Goal: Information Seeking & Learning: Learn about a topic

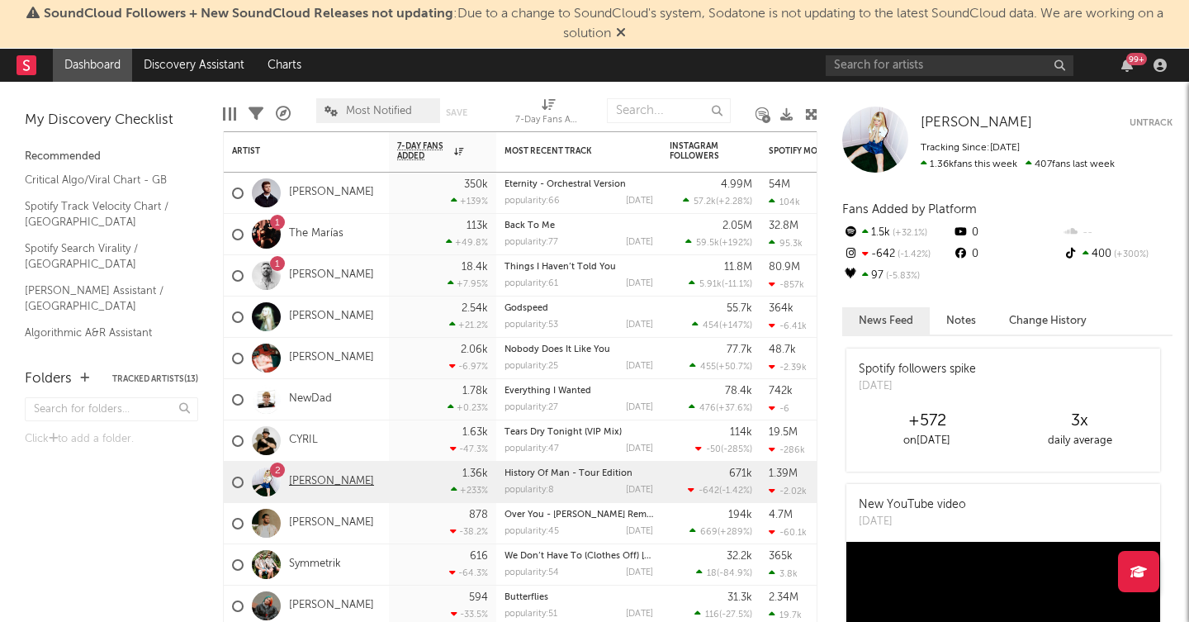
click at [316, 477] on link "[PERSON_NAME]" at bounding box center [331, 482] width 85 height 14
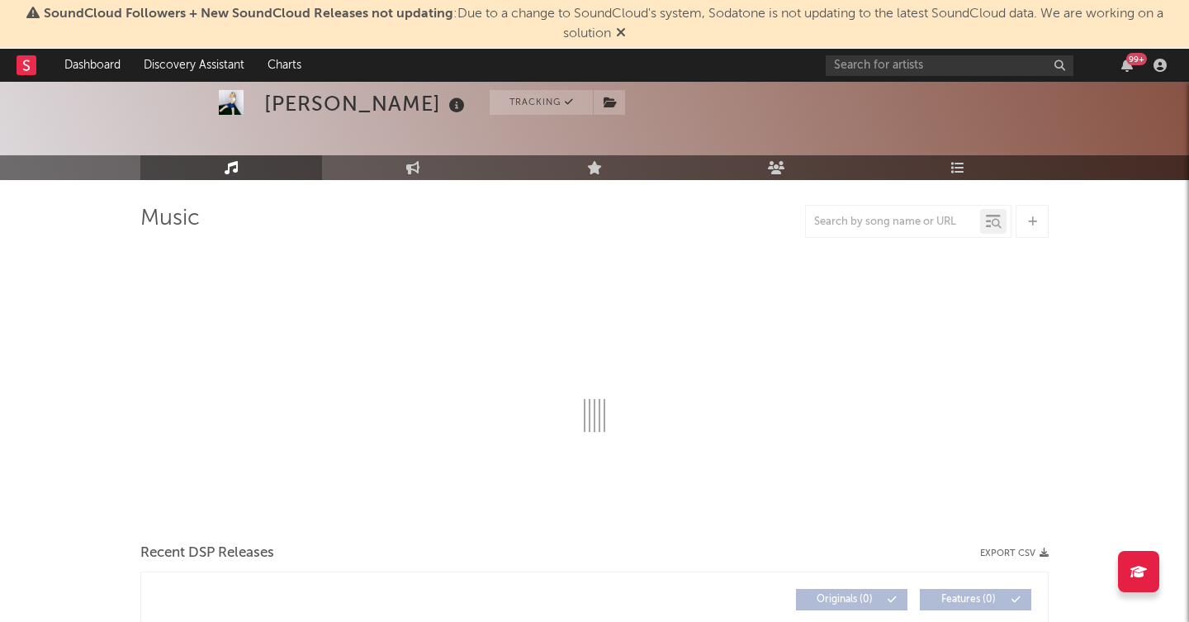
scroll to position [72, 0]
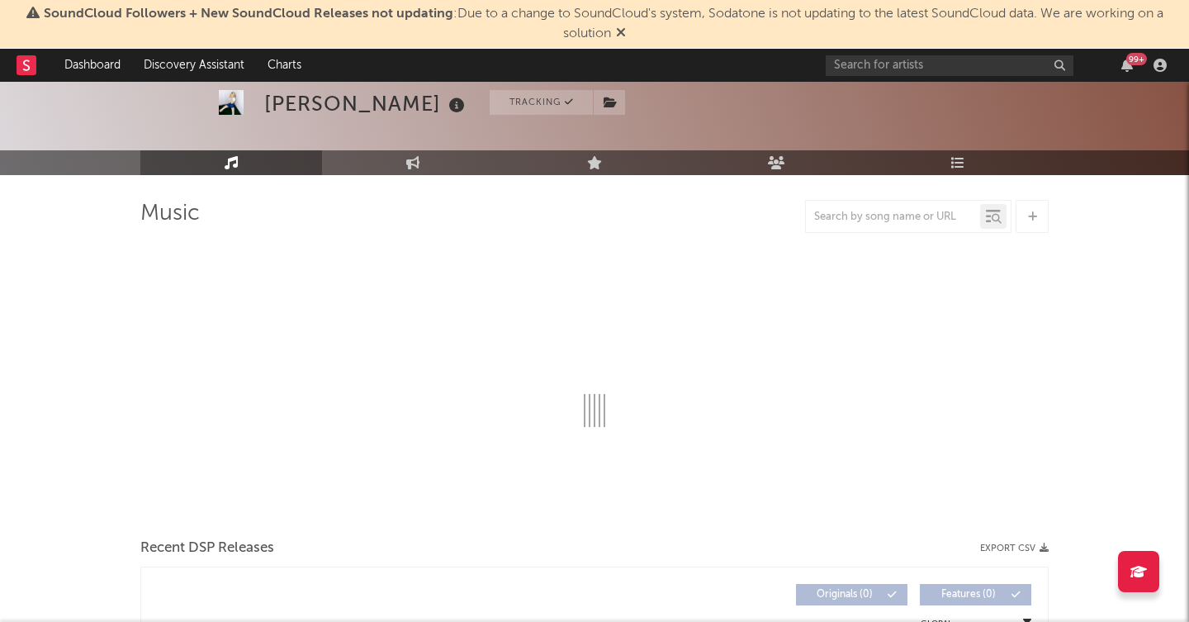
select select "6m"
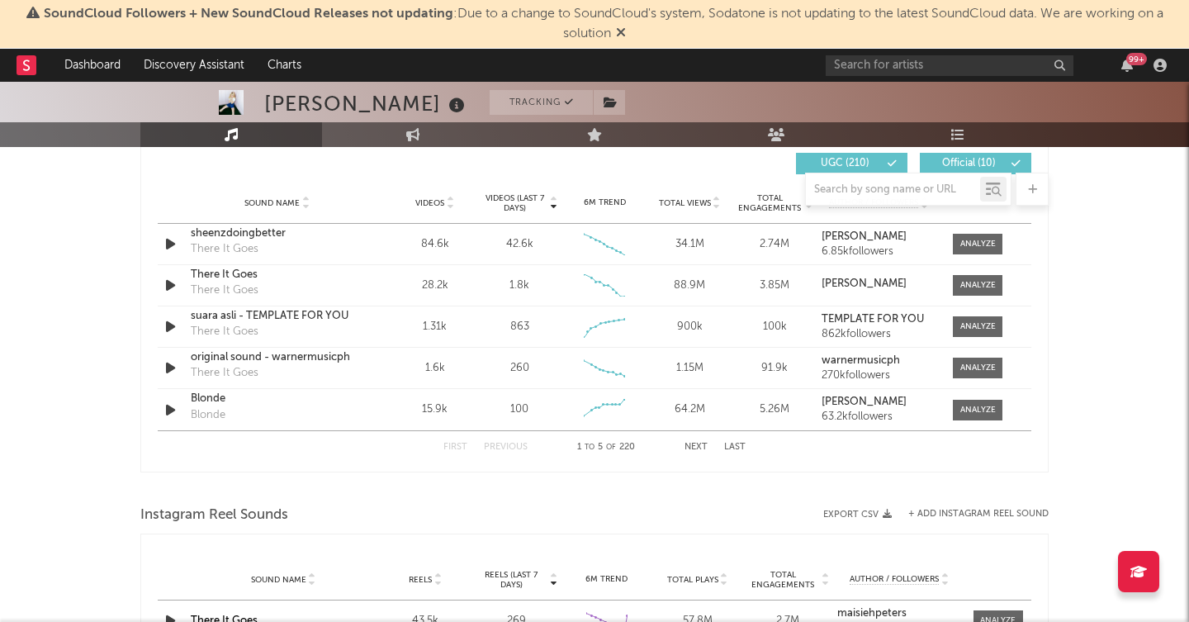
scroll to position [1171, 0]
click at [985, 244] on div at bounding box center [979, 245] width 36 height 12
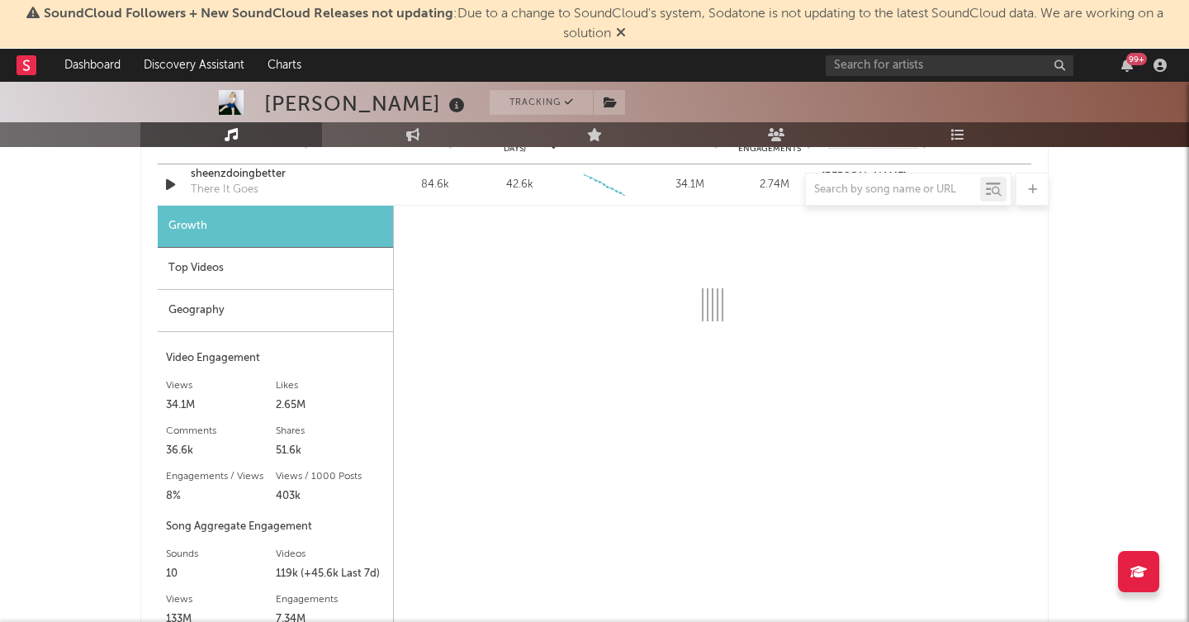
scroll to position [1235, 0]
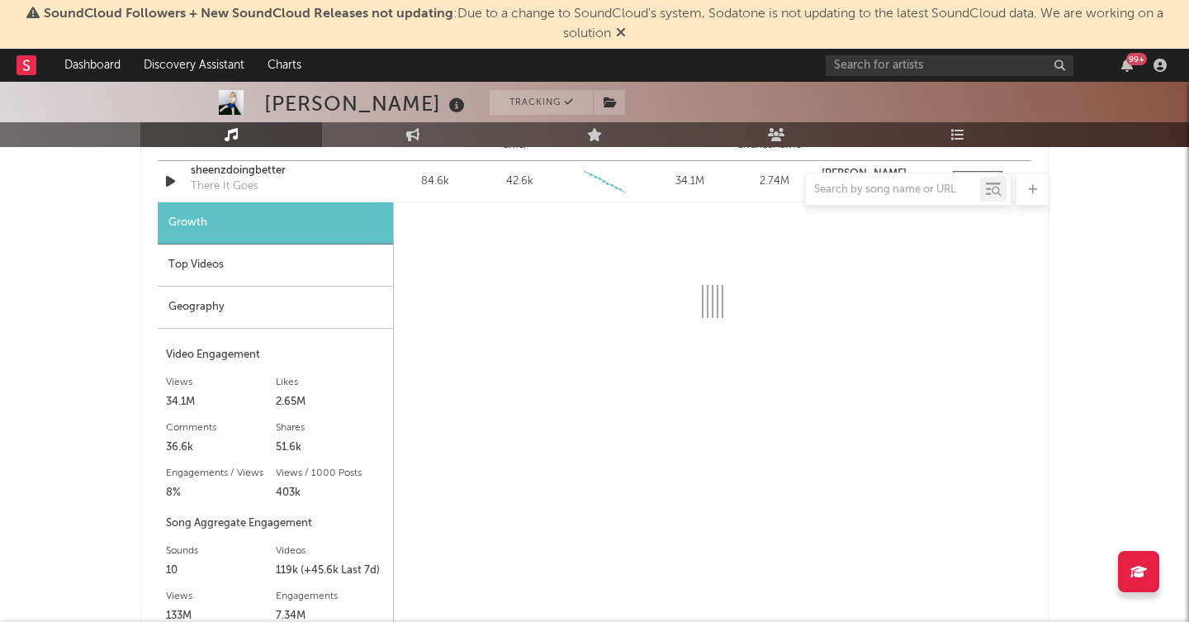
select select "6m"
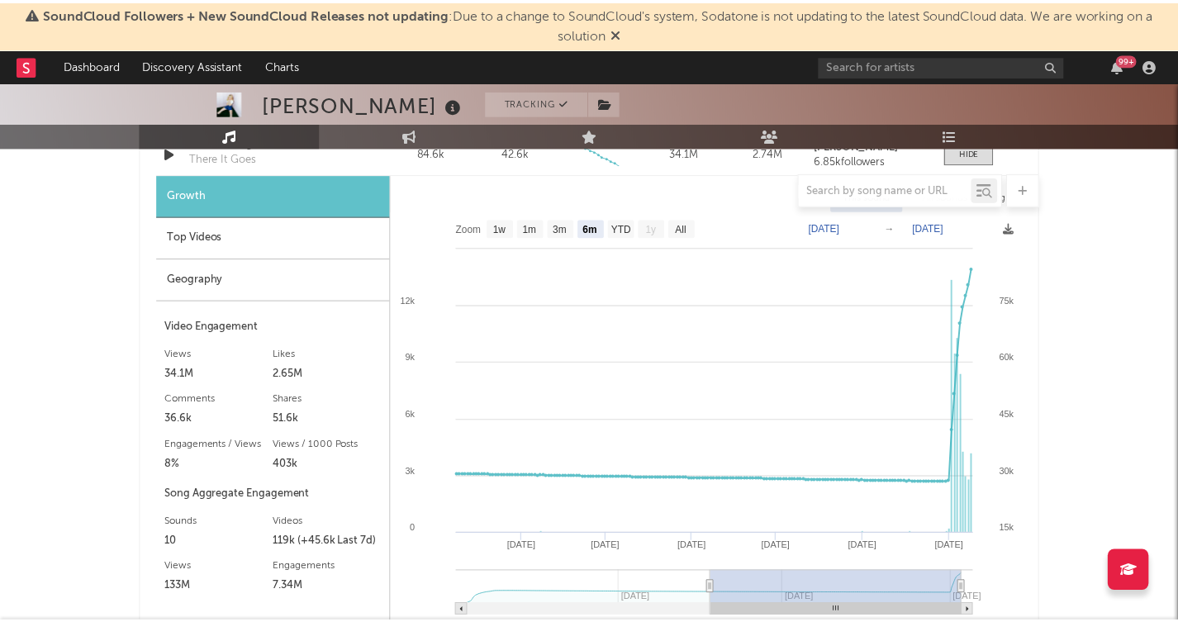
scroll to position [1270, 0]
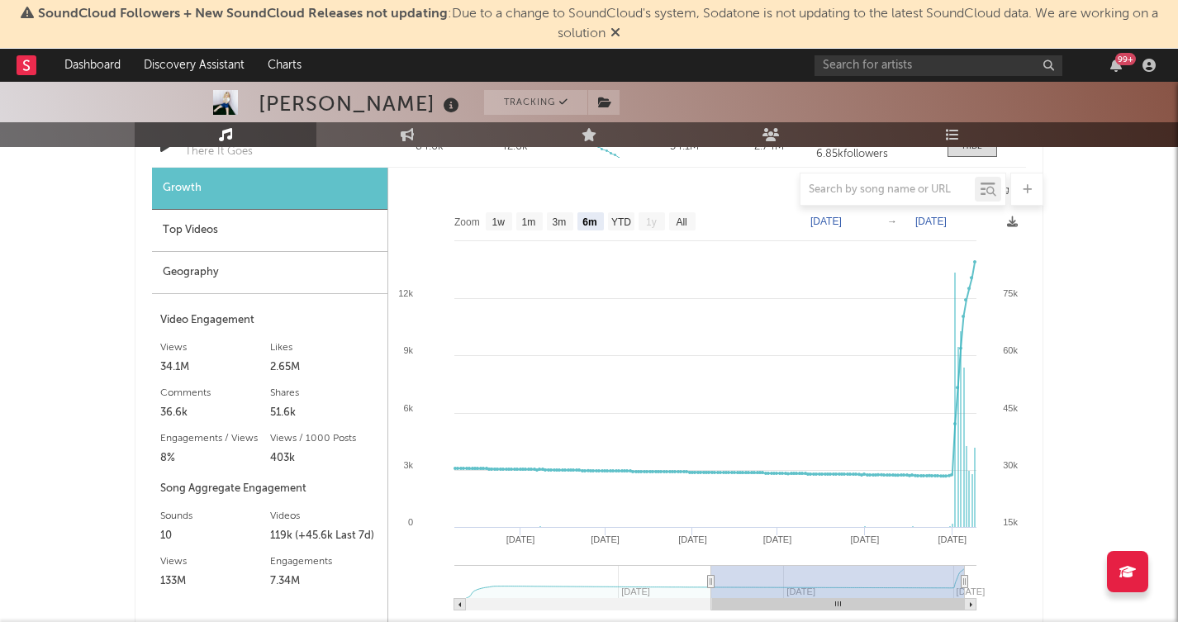
click at [268, 282] on div "Geography" at bounding box center [269, 273] width 235 height 42
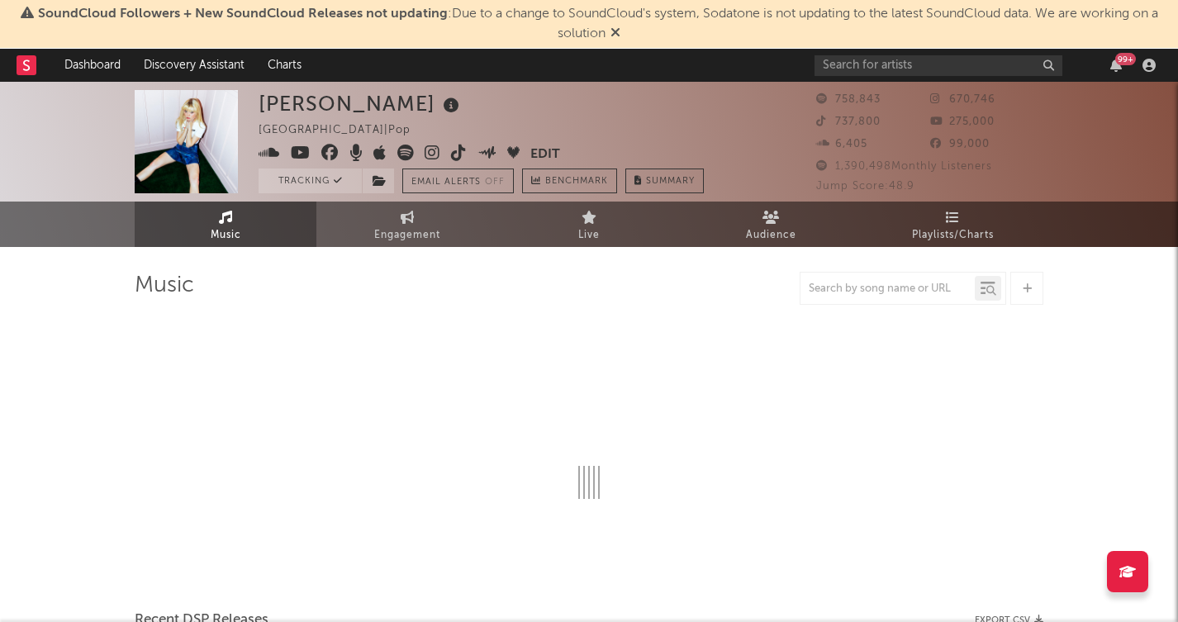
select select "6m"
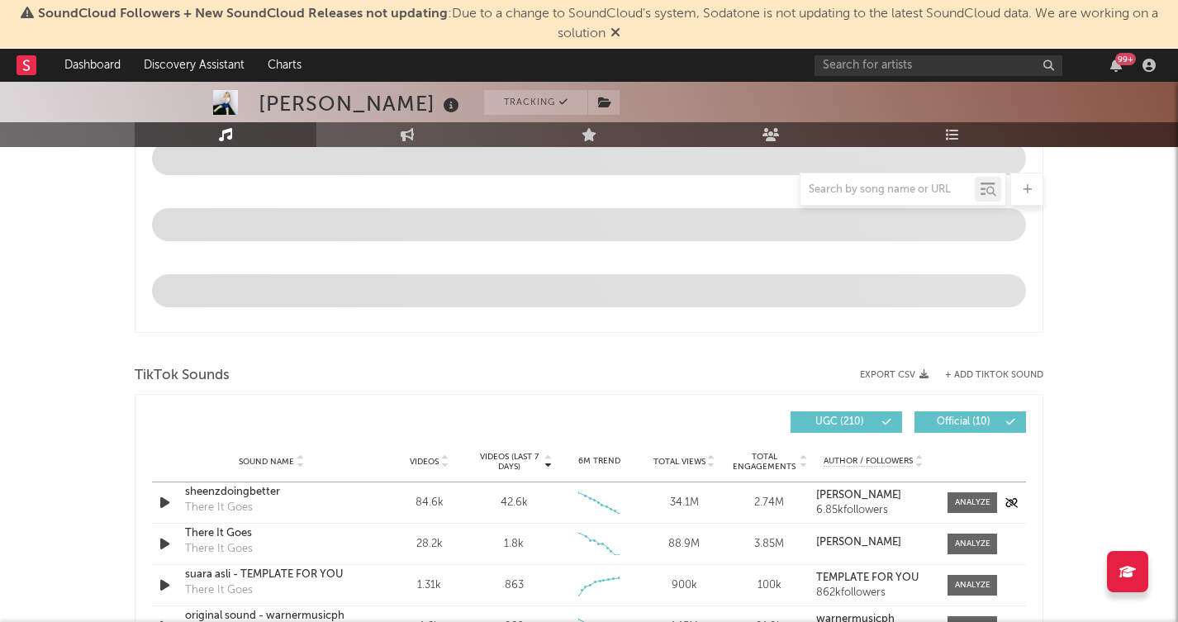
scroll to position [919, 0]
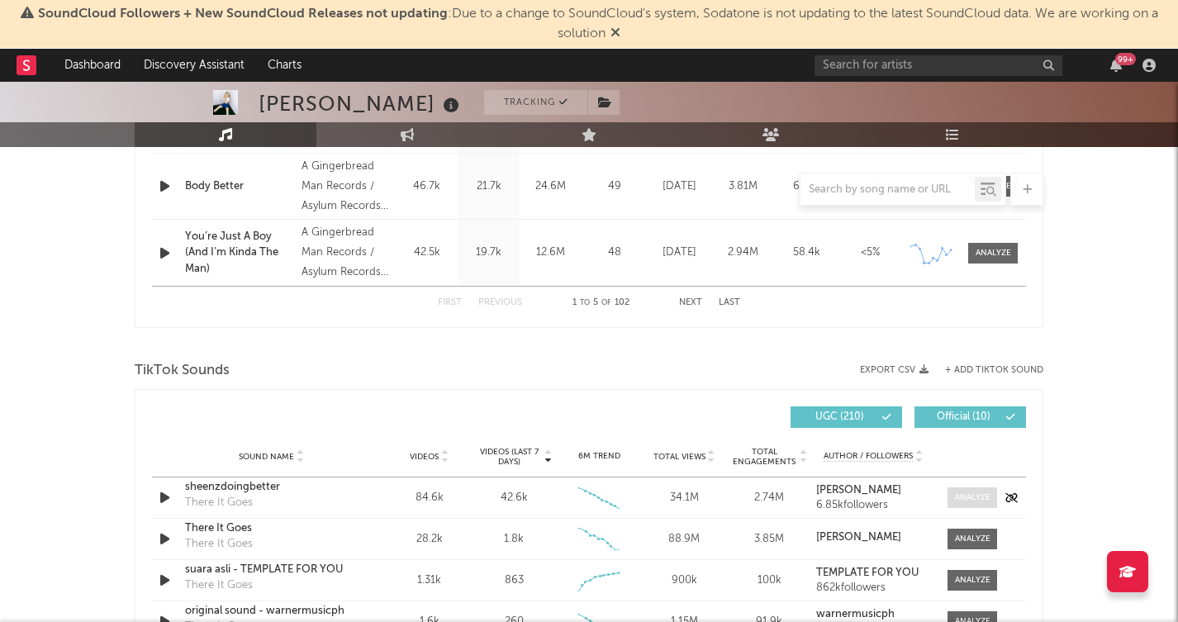
click at [968, 495] on div at bounding box center [973, 497] width 36 height 12
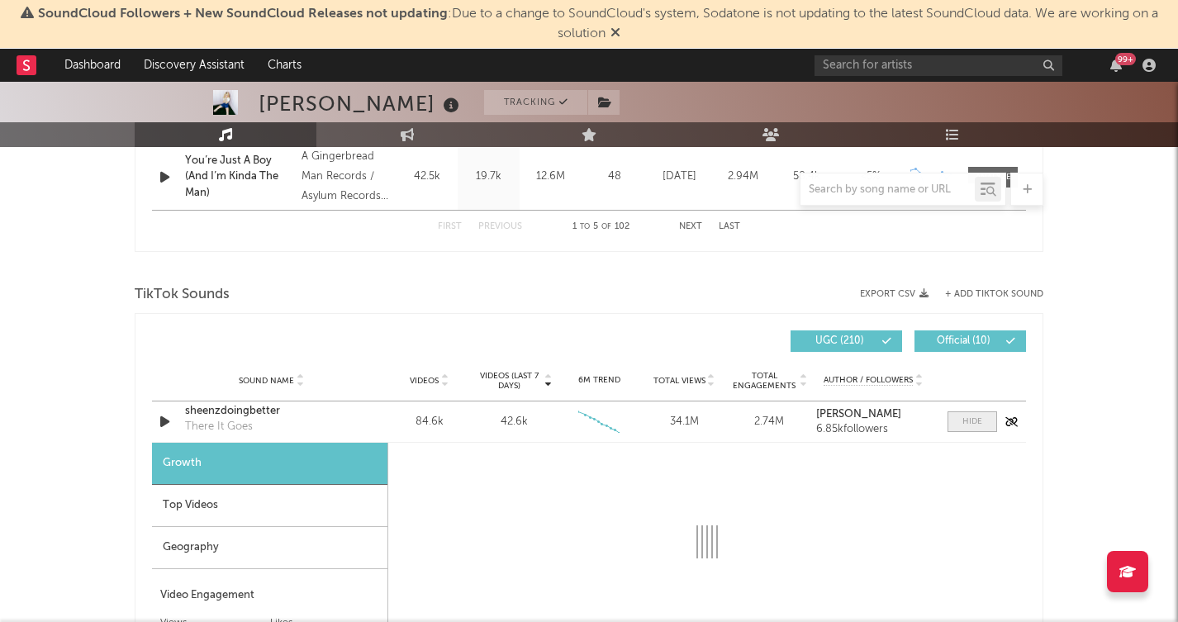
scroll to position [1086, 0]
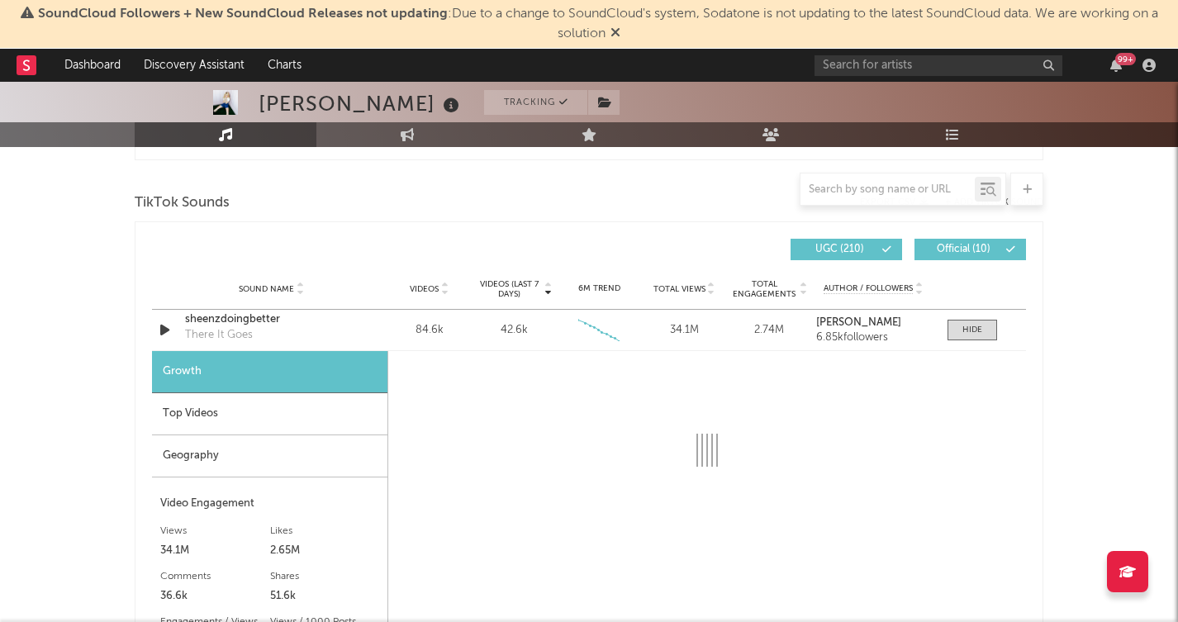
click at [243, 464] on div "Geography" at bounding box center [269, 456] width 235 height 42
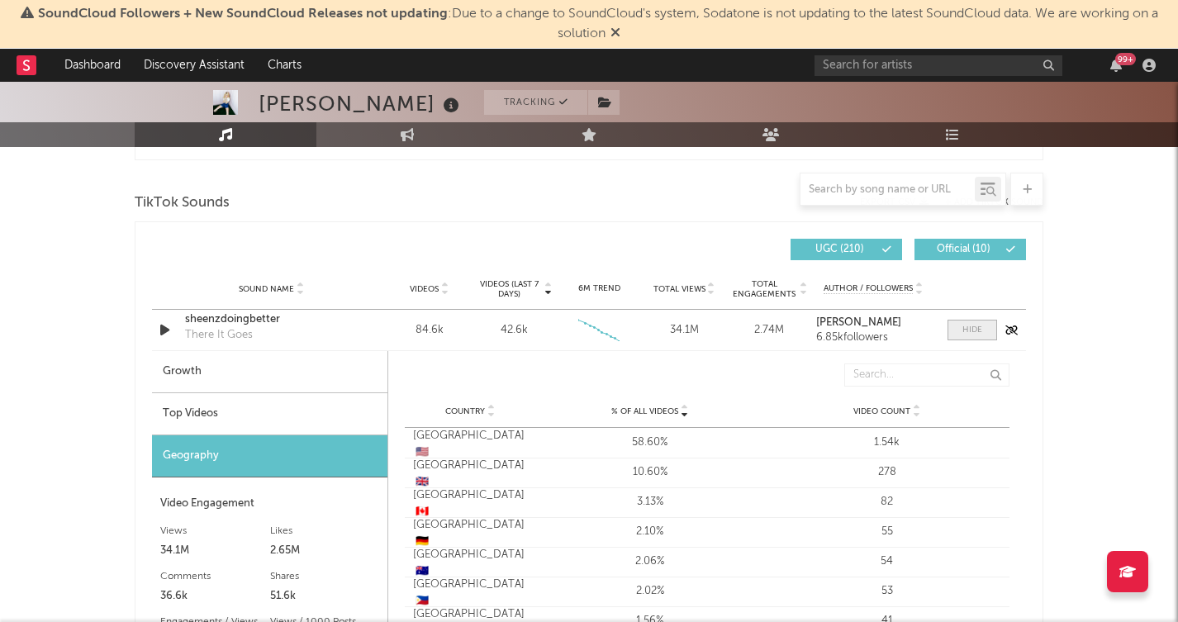
click at [957, 323] on span at bounding box center [972, 330] width 50 height 21
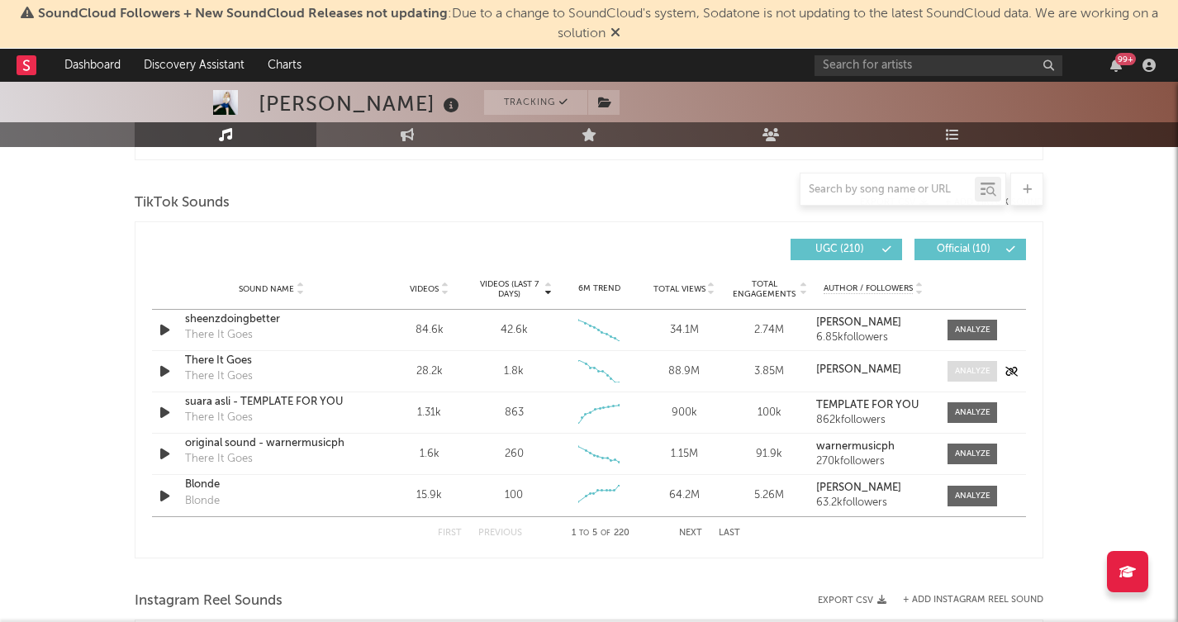
click at [965, 371] on div at bounding box center [973, 371] width 36 height 12
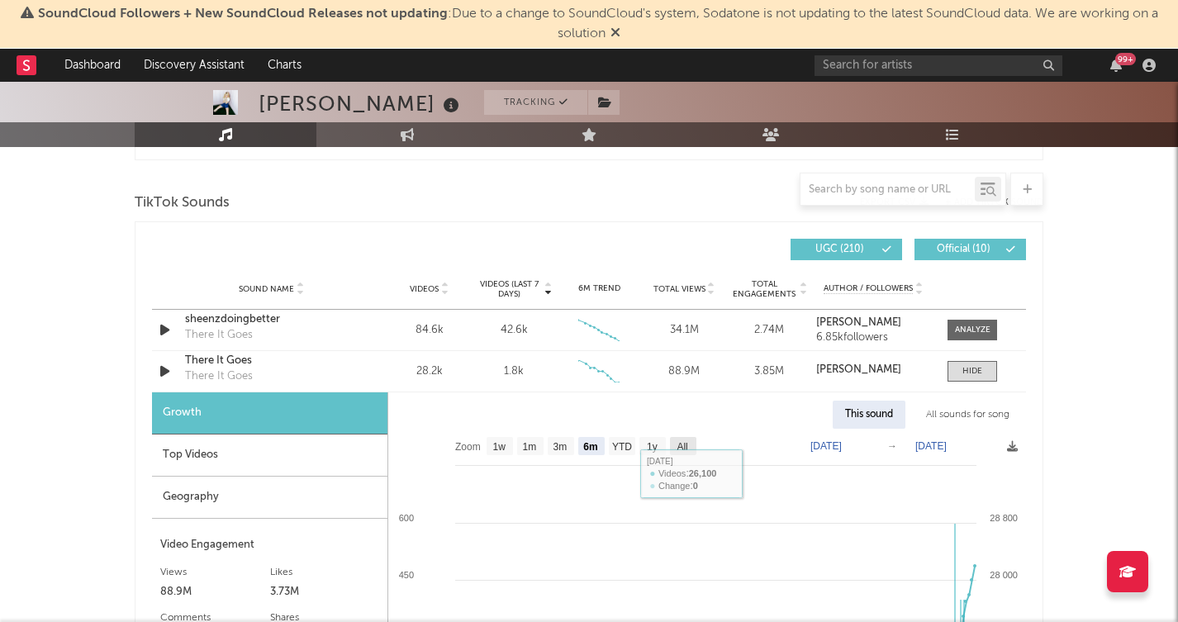
click at [687, 450] on text "All" at bounding box center [682, 447] width 11 height 12
select select "All"
type input "2023-06-19"
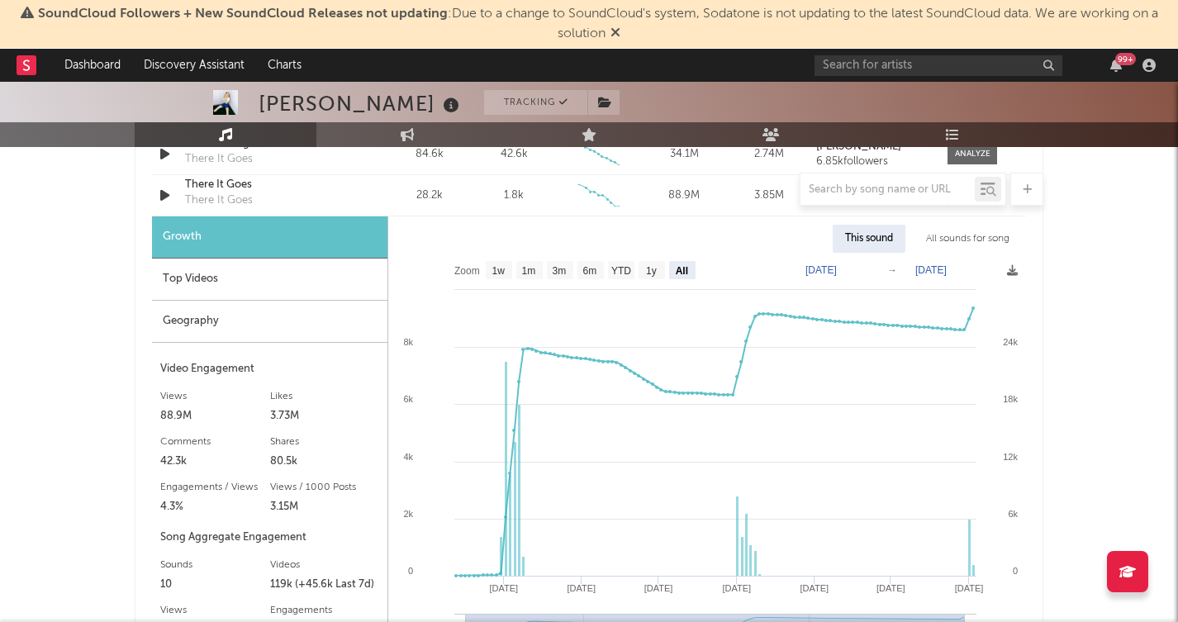
scroll to position [1309, 0]
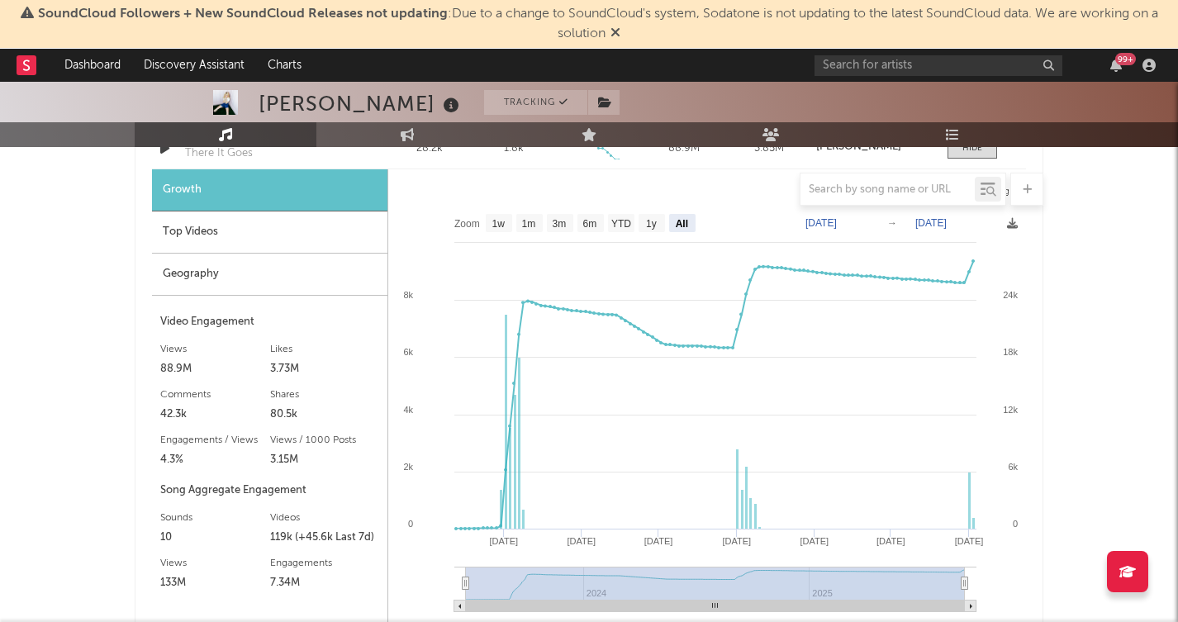
drag, startPoint x: 963, startPoint y: 576, endPoint x: 612, endPoint y: 572, distance: 351.1
click at [612, 572] on rect at bounding box center [715, 583] width 499 height 33
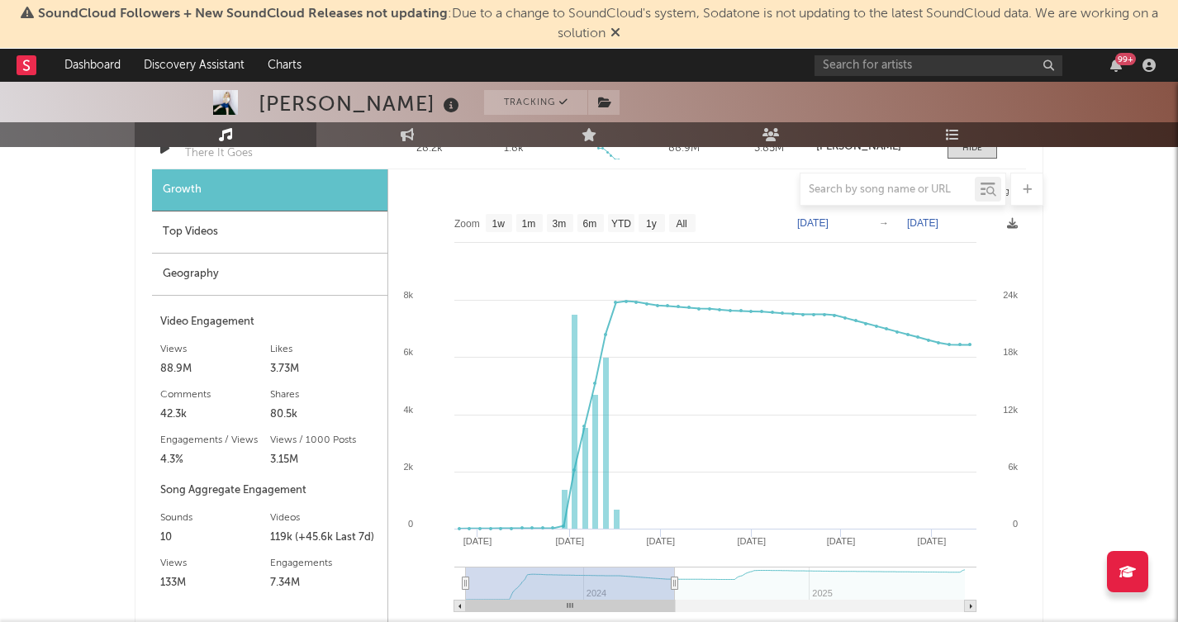
type input "2024-02-25"
type input "2023-06-24"
type input "2024-01-22"
select select "6m"
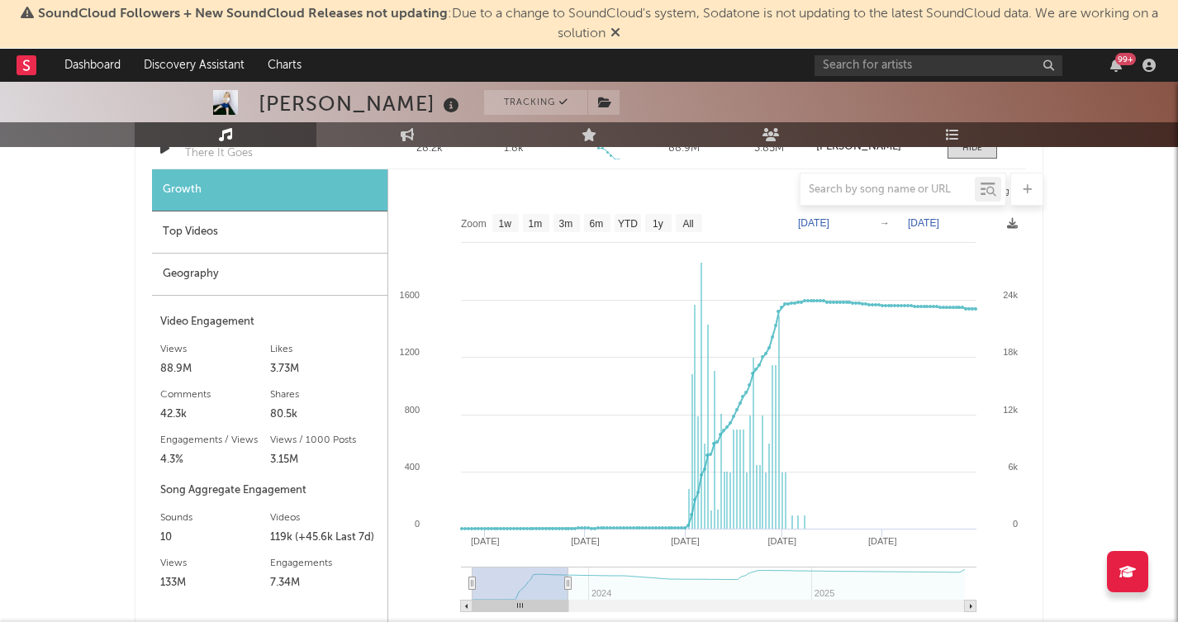
type input "2023-11-17"
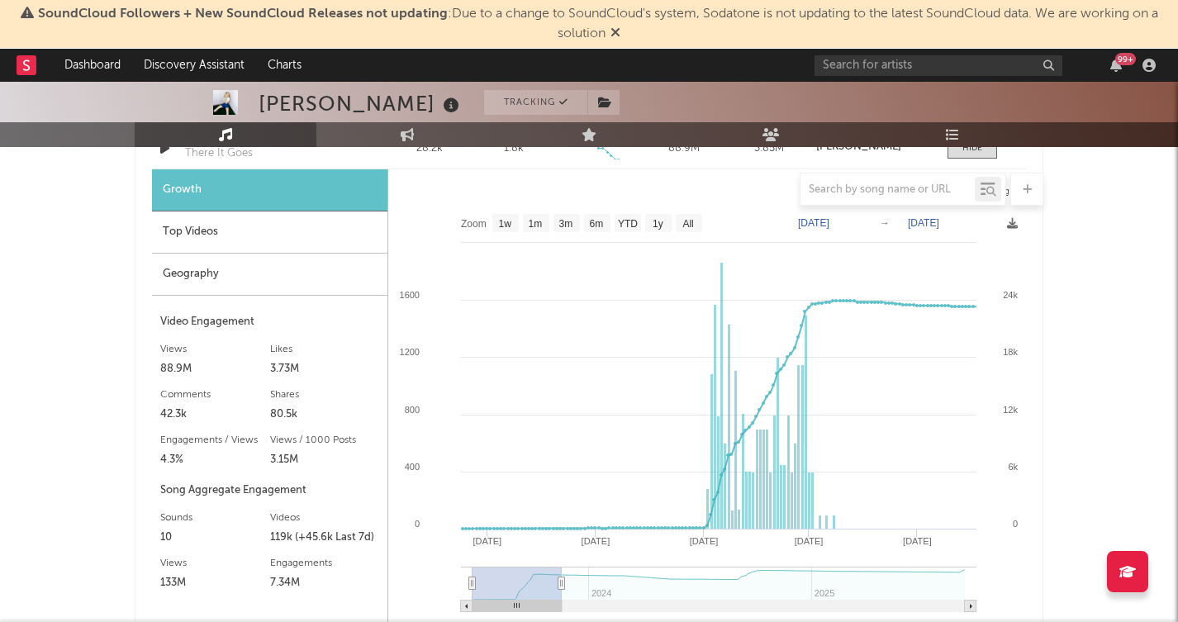
drag, startPoint x: 925, startPoint y: 581, endPoint x: 562, endPoint y: 578, distance: 363.5
click at [562, 578] on icon at bounding box center [561, 583] width 7 height 12
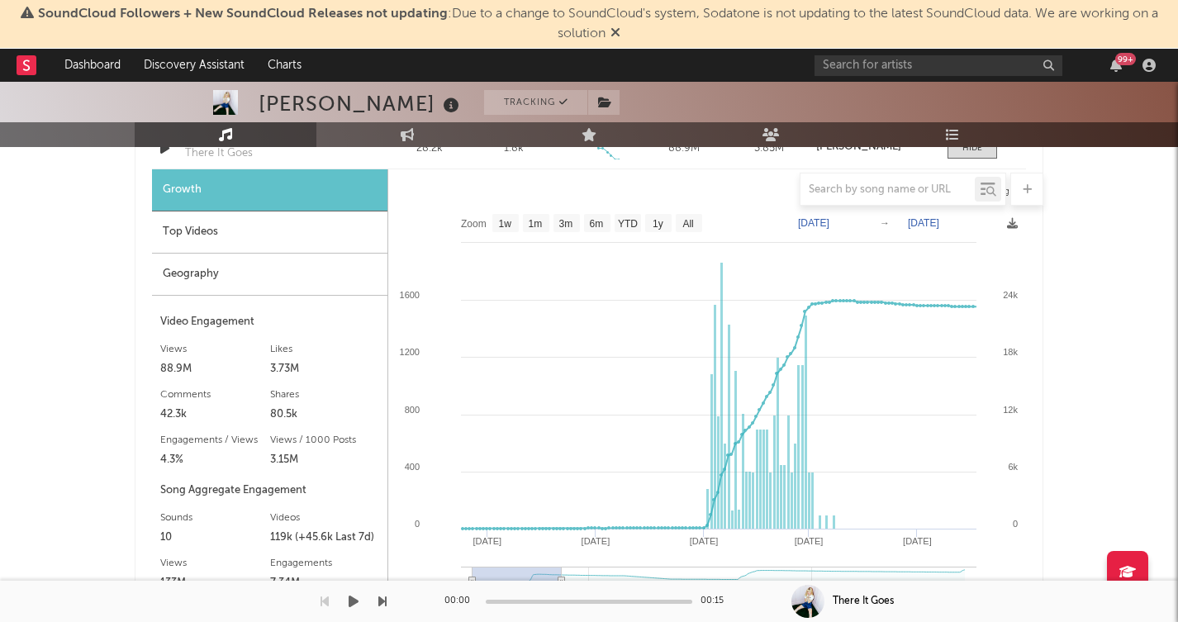
drag, startPoint x: 472, startPoint y: 583, endPoint x: 494, endPoint y: 582, distance: 22.3
click at [494, 582] on div "SoundCloud Followers + New SoundCloud Releases not updating : Due to a change t…" at bounding box center [589, 248] width 1178 height 2951
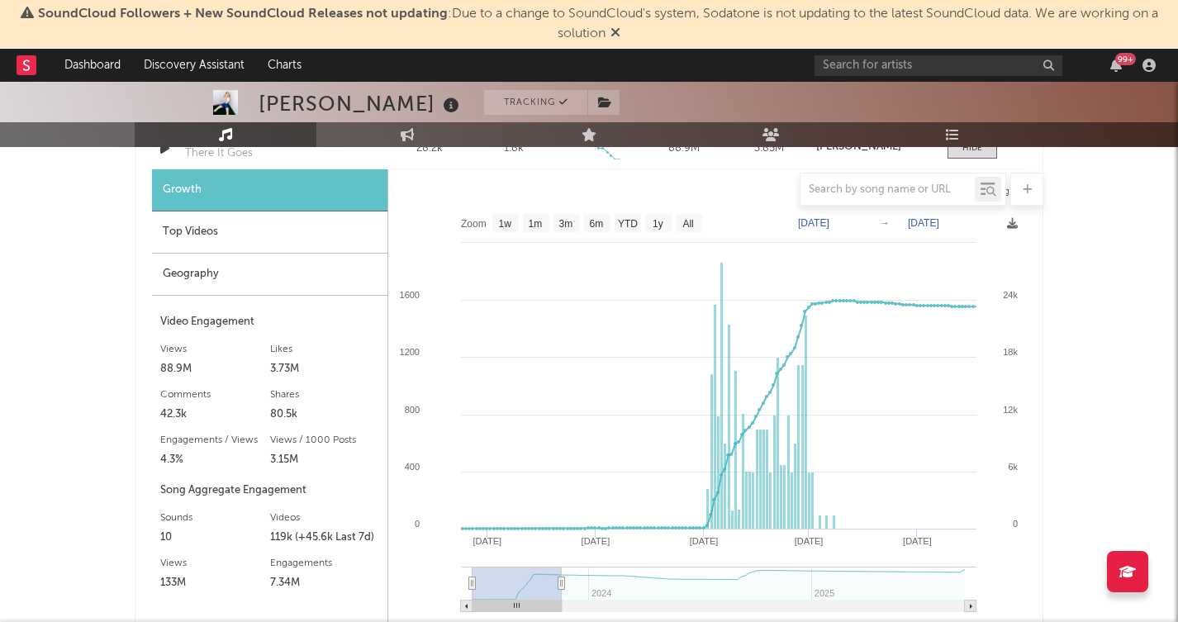
type input "2023-08-13"
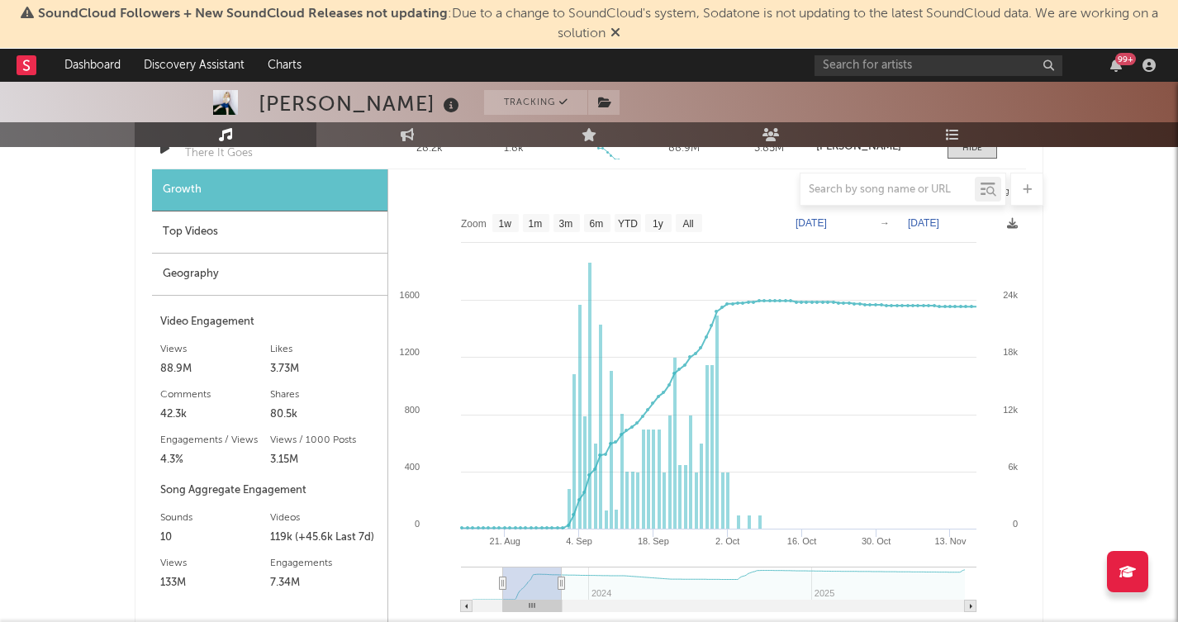
select select "3m"
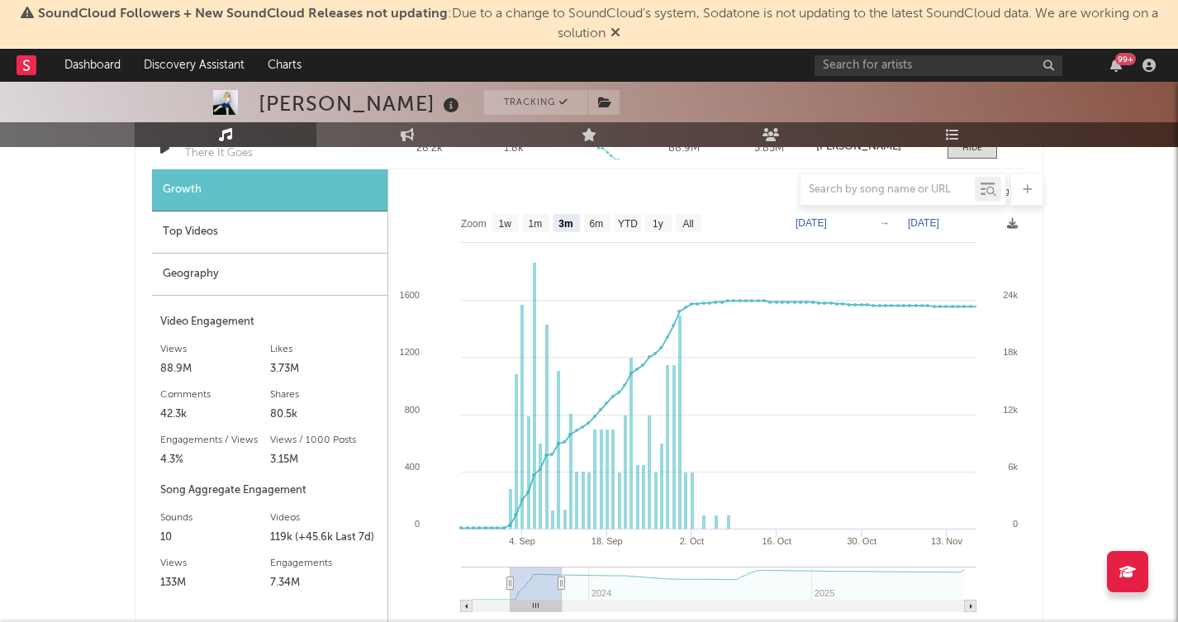
type input "2023-08-18"
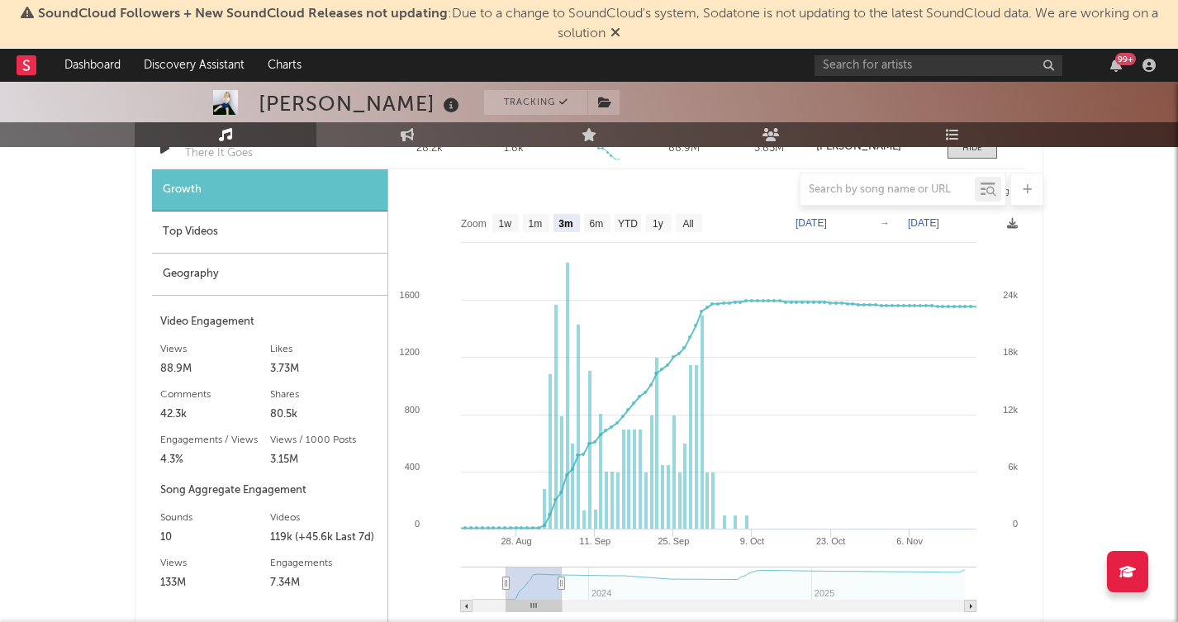
drag, startPoint x: 472, startPoint y: 580, endPoint x: 506, endPoint y: 579, distance: 34.7
click at [506, 579] on icon at bounding box center [506, 583] width 7 height 12
